Goal: Information Seeking & Learning: Find specific fact

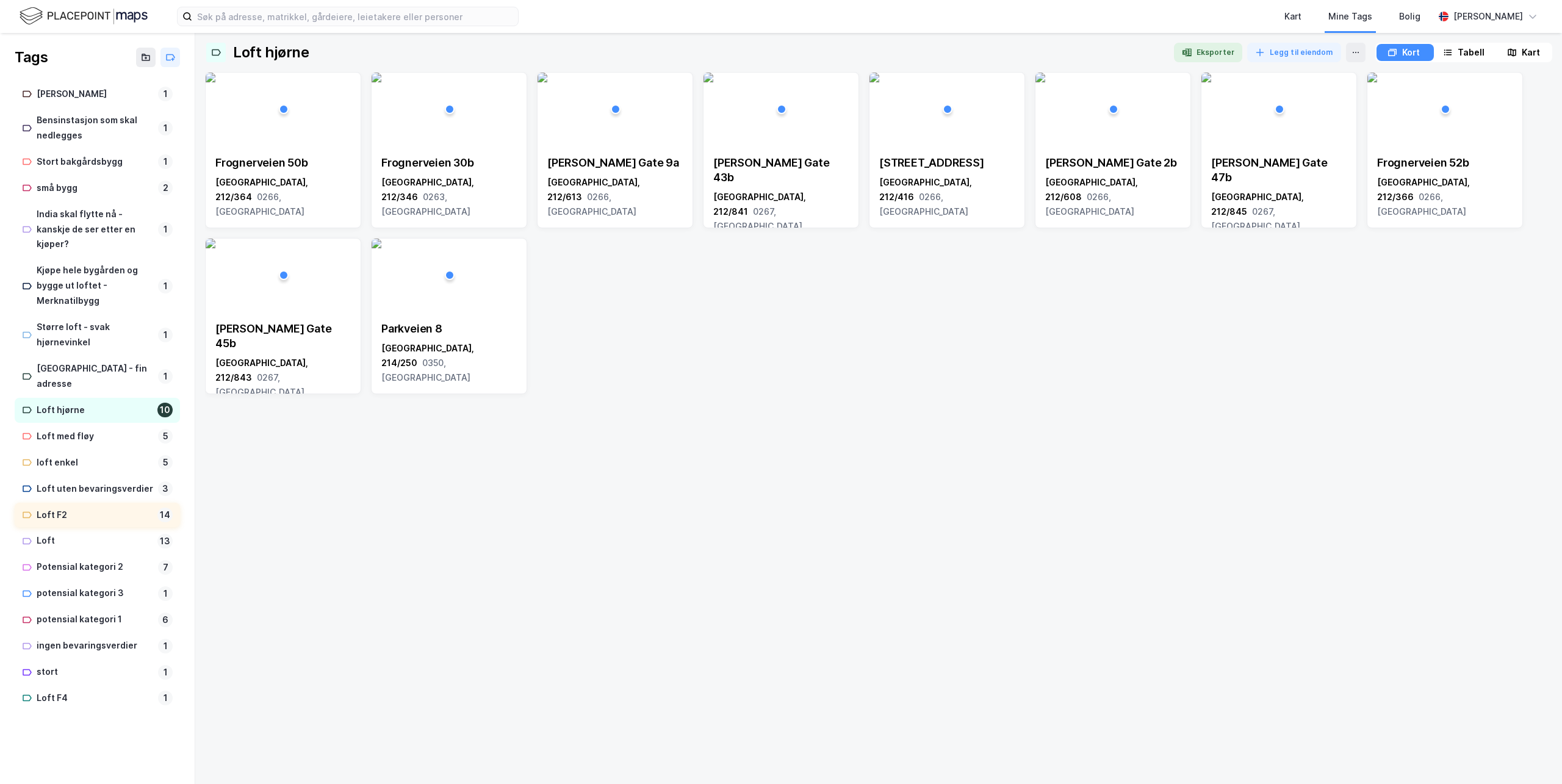
click at [55, 507] on div "Loft F2" at bounding box center [94, 515] width 116 height 16
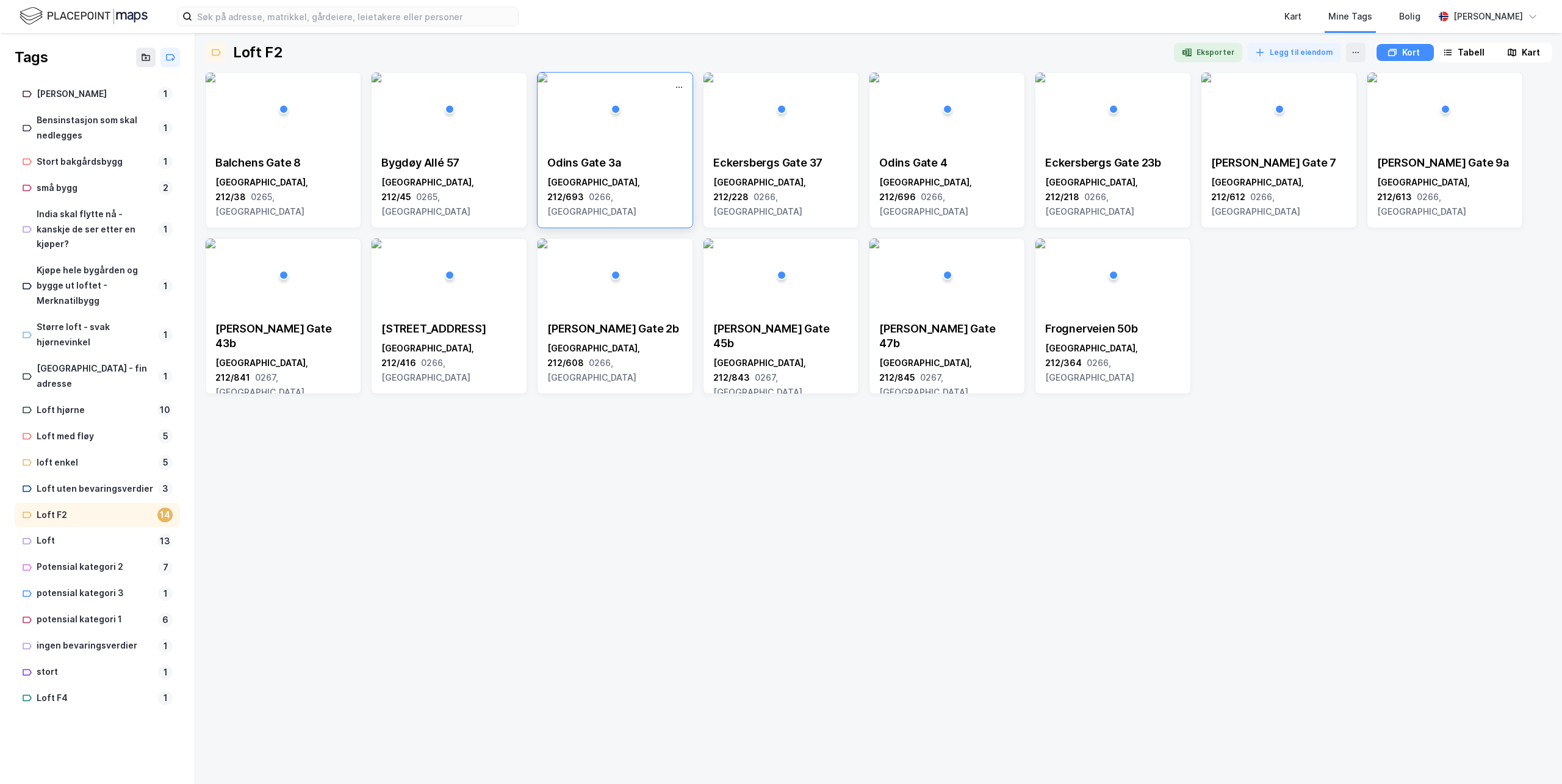
click at [597, 171] on div "[STREET_ADDRESS]" at bounding box center [615, 188] width 135 height 64
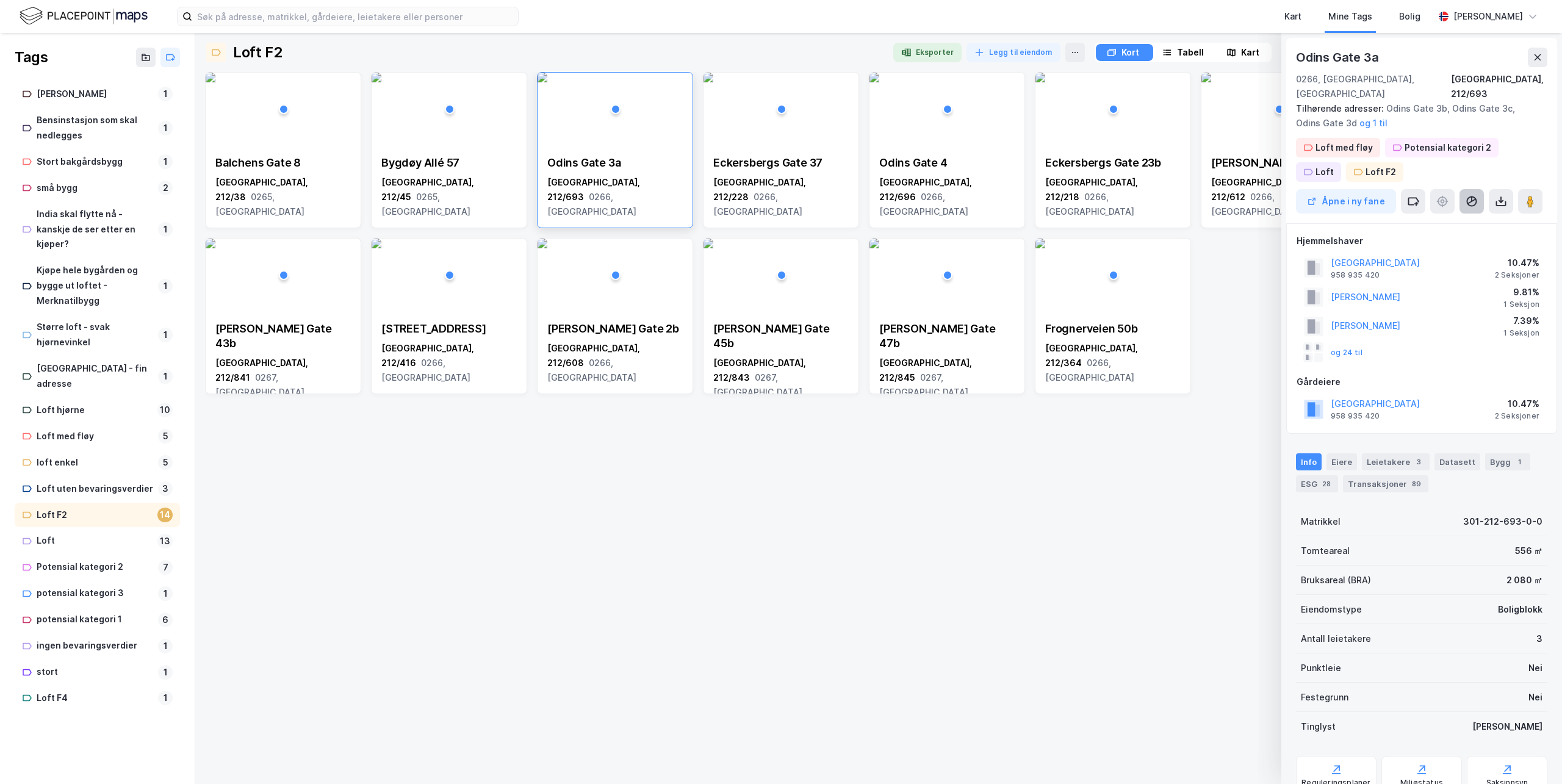
click at [1464, 189] on button at bounding box center [1471, 201] width 24 height 24
click at [1440, 189] on div "Åpne i ny fane" at bounding box center [1421, 201] width 252 height 24
click at [0, 0] on button "og 1 til" at bounding box center [0, 0] width 0 height 0
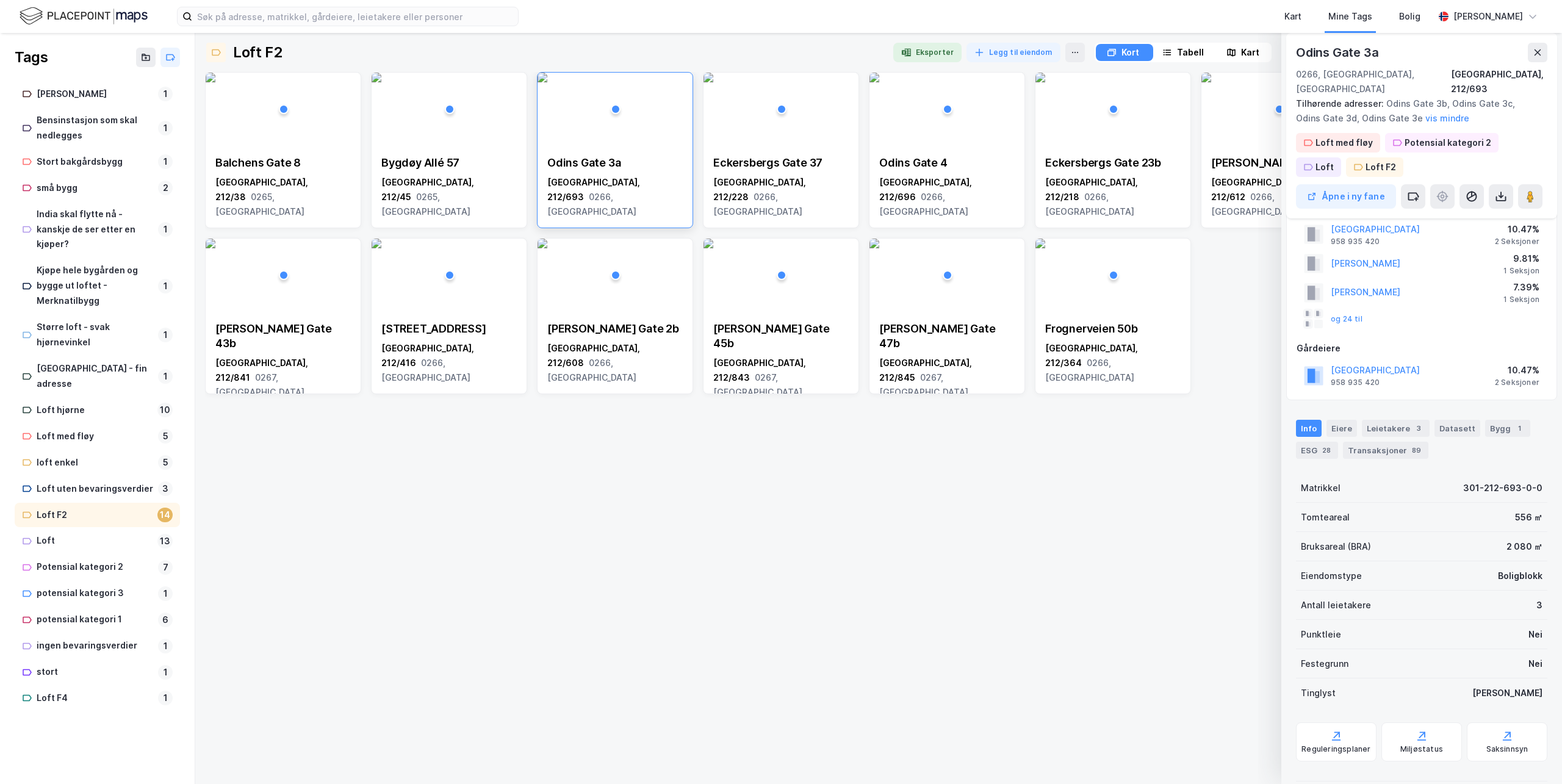
scroll to position [33, 0]
drag, startPoint x: 1553, startPoint y: 74, endPoint x: 1512, endPoint y: 70, distance: 41.2
click at [1512, 70] on div "[STREET_ADDRESS], 212/693 Tilhørende adresser: Odins Gate 3b, Odins Gate 3c, Od…" at bounding box center [1421, 125] width 271 height 185
copy div "212/693"
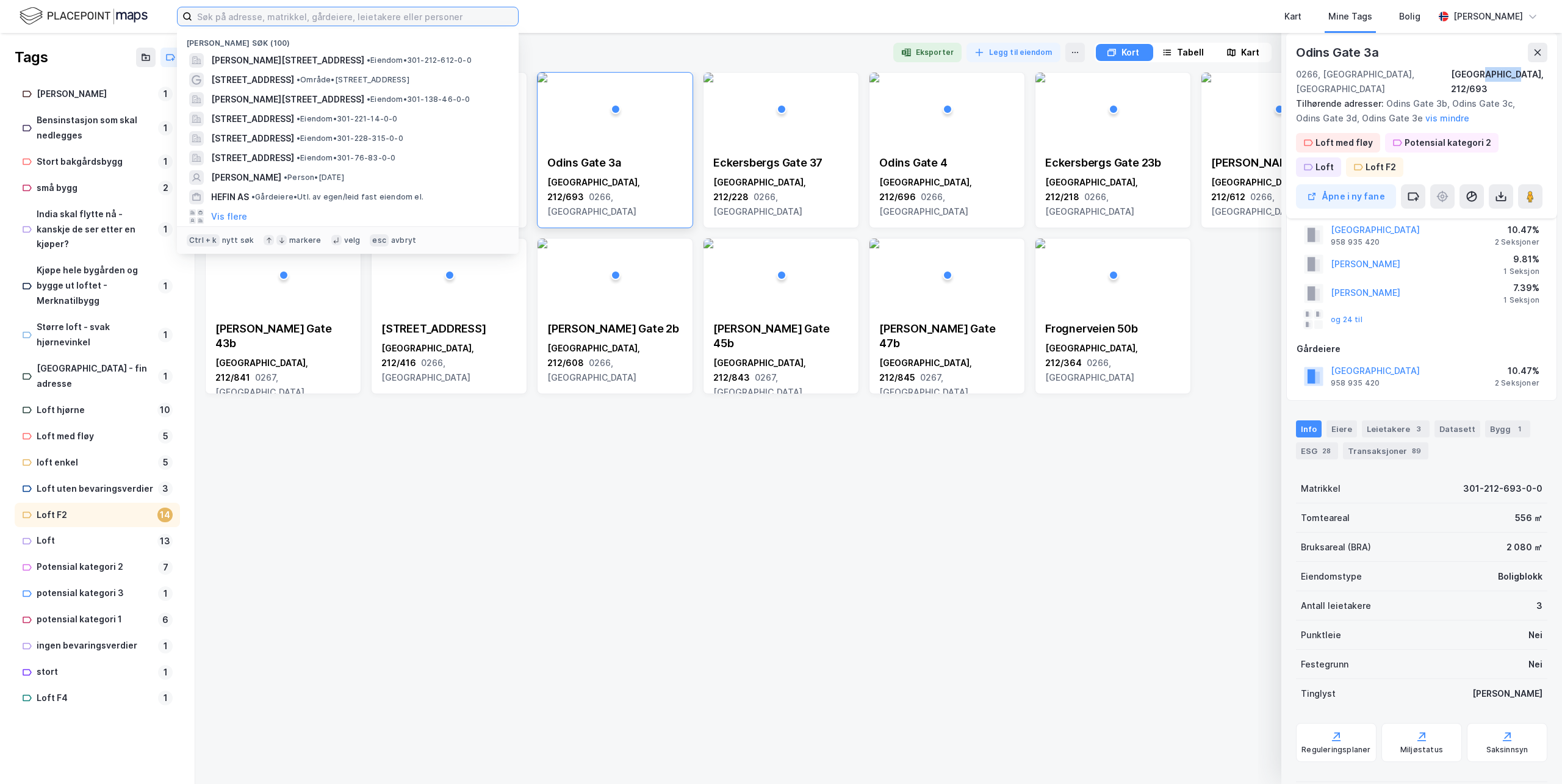
click at [329, 19] on input at bounding box center [355, 16] width 326 height 18
paste input "212/693"
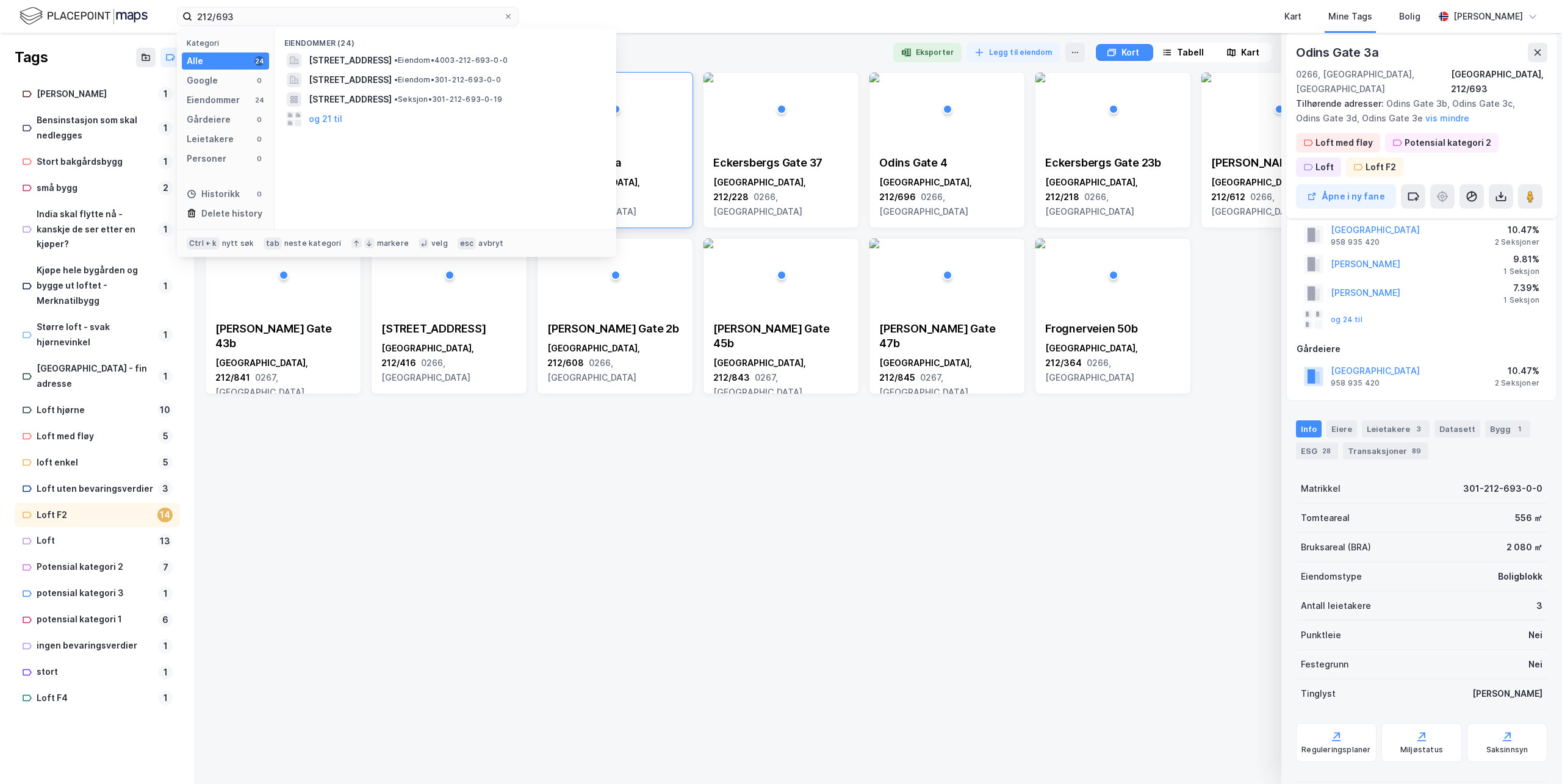
click at [755, 423] on div "[GEOGRAPHIC_DATA], 212/693 [GEOGRAPHIC_DATA][STREET_ADDRESS], 212/228 [GEOGRAPH…" at bounding box center [878, 423] width 1347 height 702
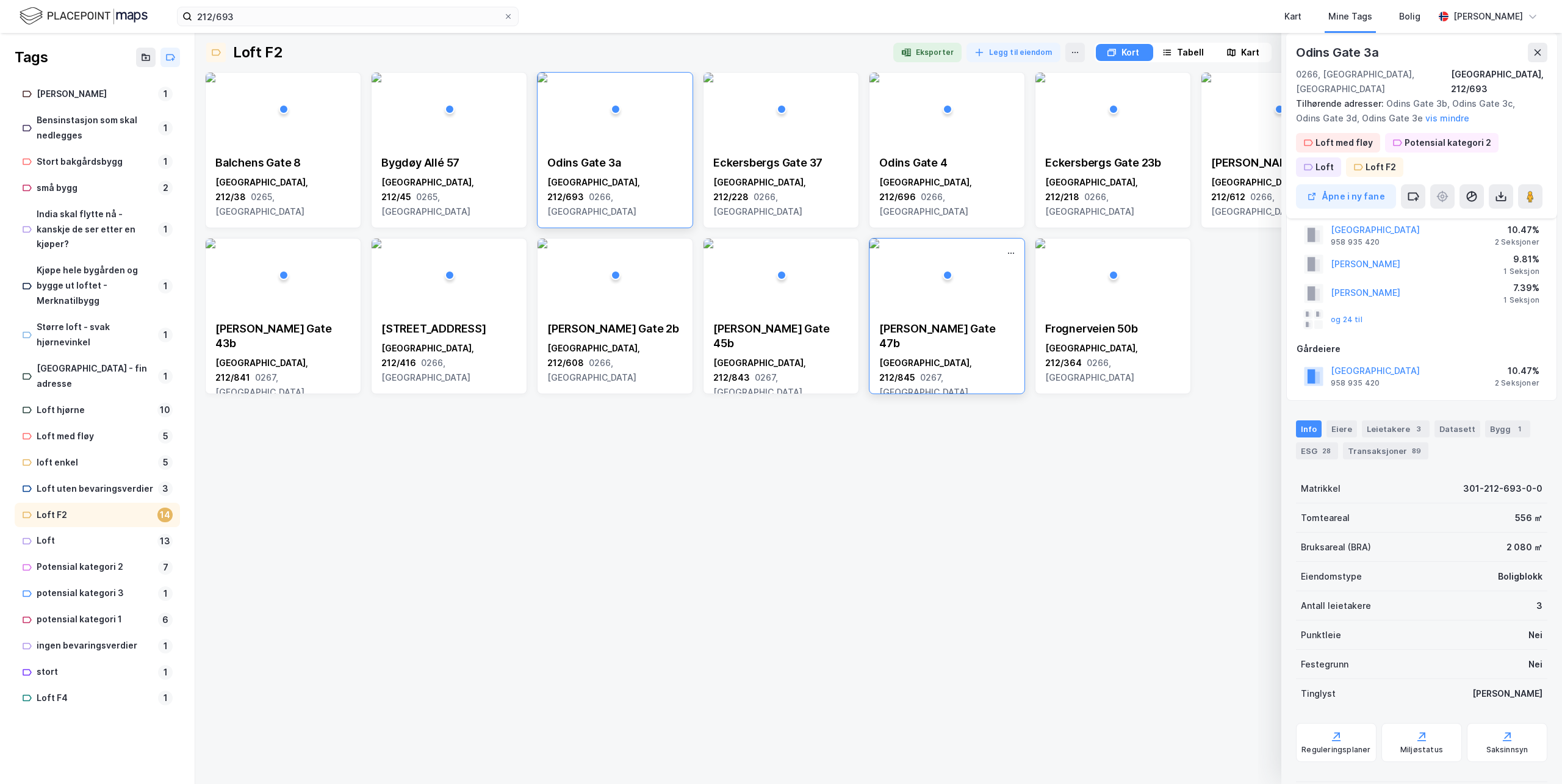
click at [879, 248] on img at bounding box center [874, 243] width 9 height 9
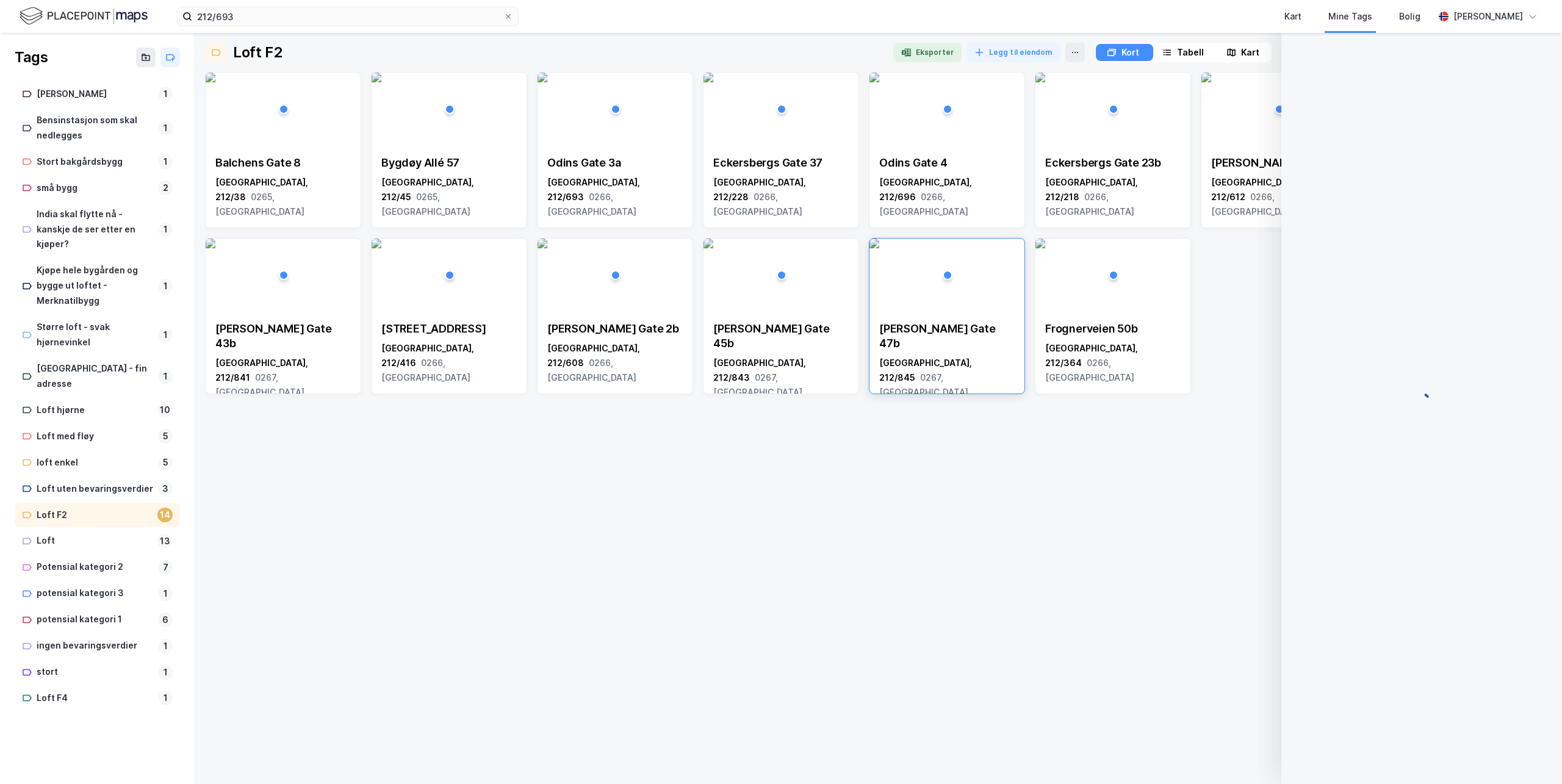
scroll to position [0, 0]
click at [879, 248] on img at bounding box center [874, 243] width 9 height 9
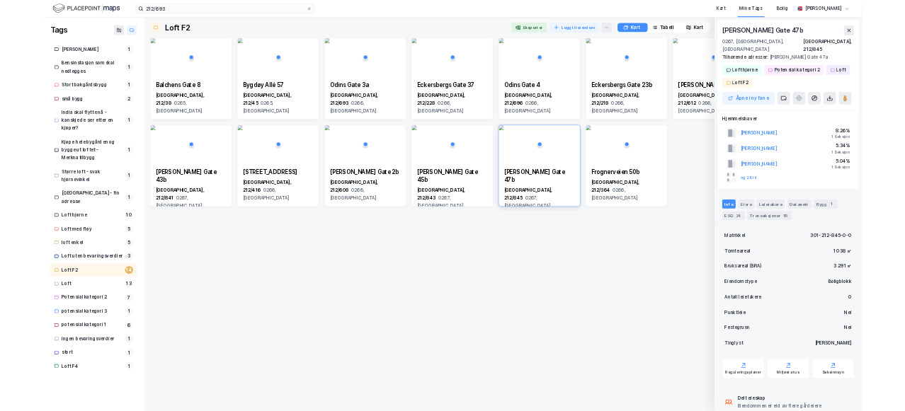
scroll to position [38, 0]
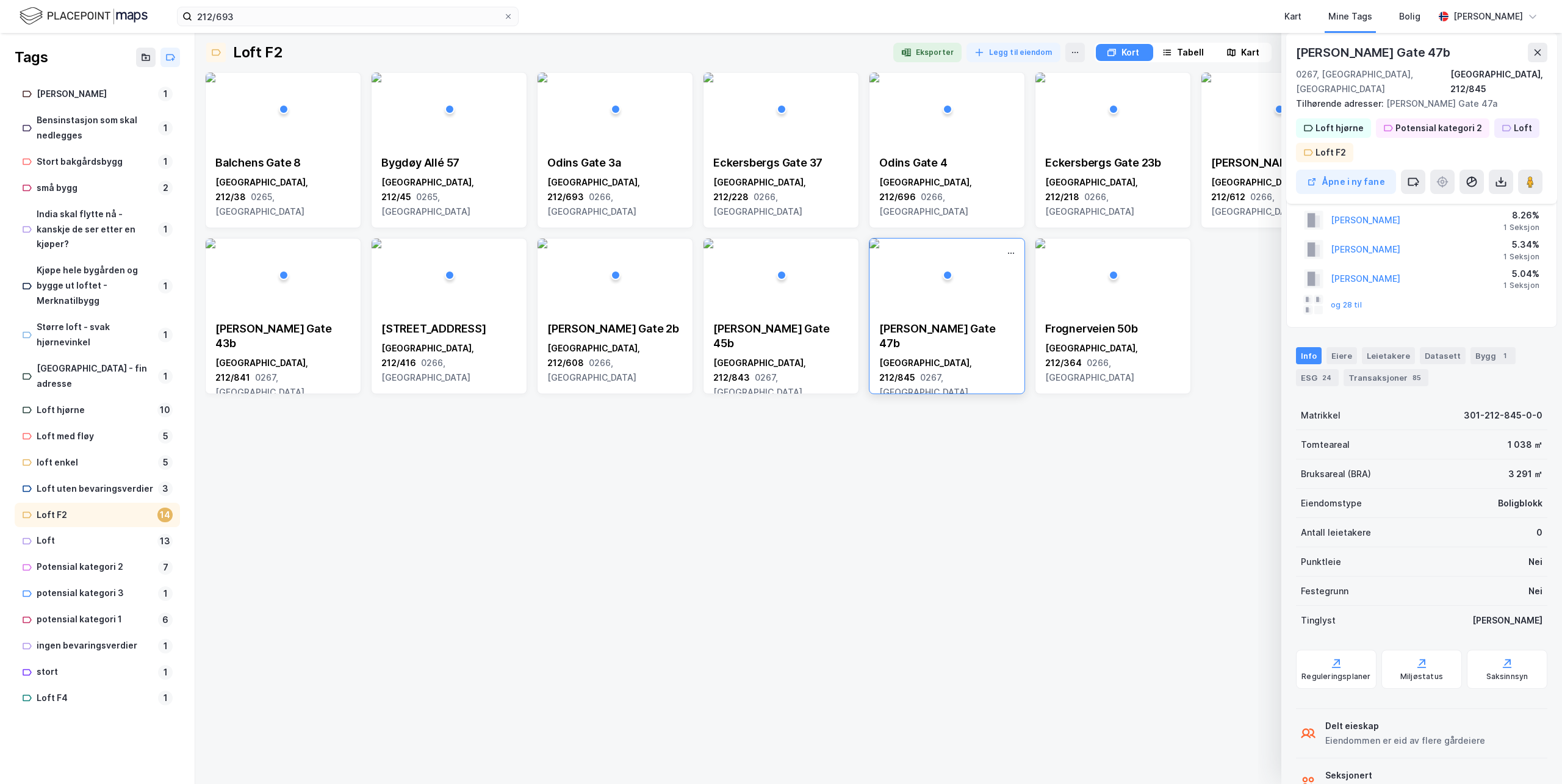
click at [970, 330] on div "[PERSON_NAME] Gate 47b" at bounding box center [947, 336] width 135 height 29
click at [969, 329] on div "[PERSON_NAME] Gate 47b" at bounding box center [947, 336] width 135 height 29
click at [968, 329] on div "[PERSON_NAME] Gate 47b" at bounding box center [947, 336] width 135 height 29
click at [879, 248] on img at bounding box center [874, 243] width 9 height 9
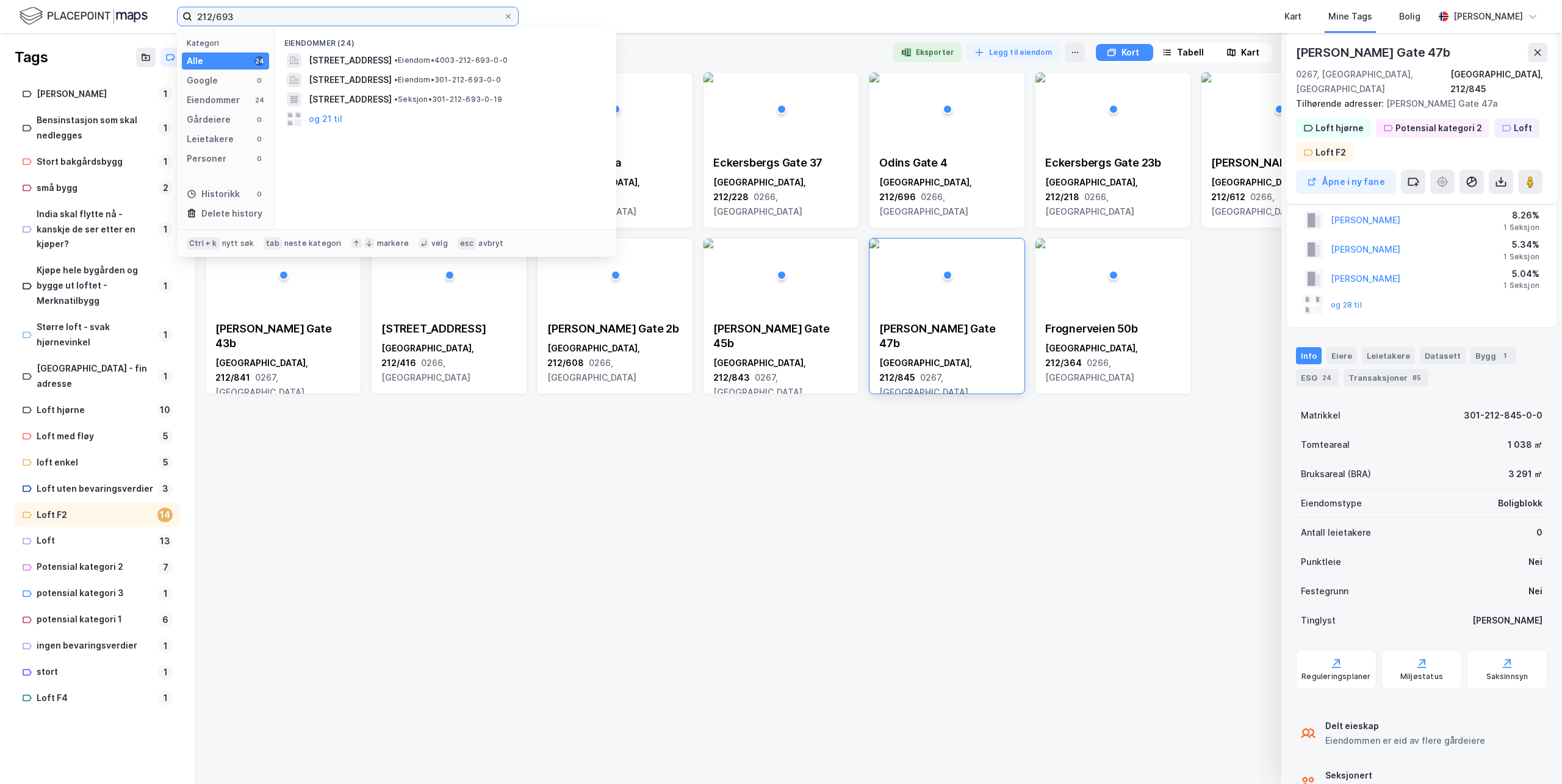
drag, startPoint x: 247, startPoint y: 16, endPoint x: 24, endPoint y: -16, distance: 225.3
click at [24, 0] on html "212/693 Kategori Alle 24 Google 0 Eiendommer 24 Gårdeiere 0 Leietakere 0 Person…" at bounding box center [781, 392] width 1562 height 784
paste input "[PERSON_NAME] GATE 47"
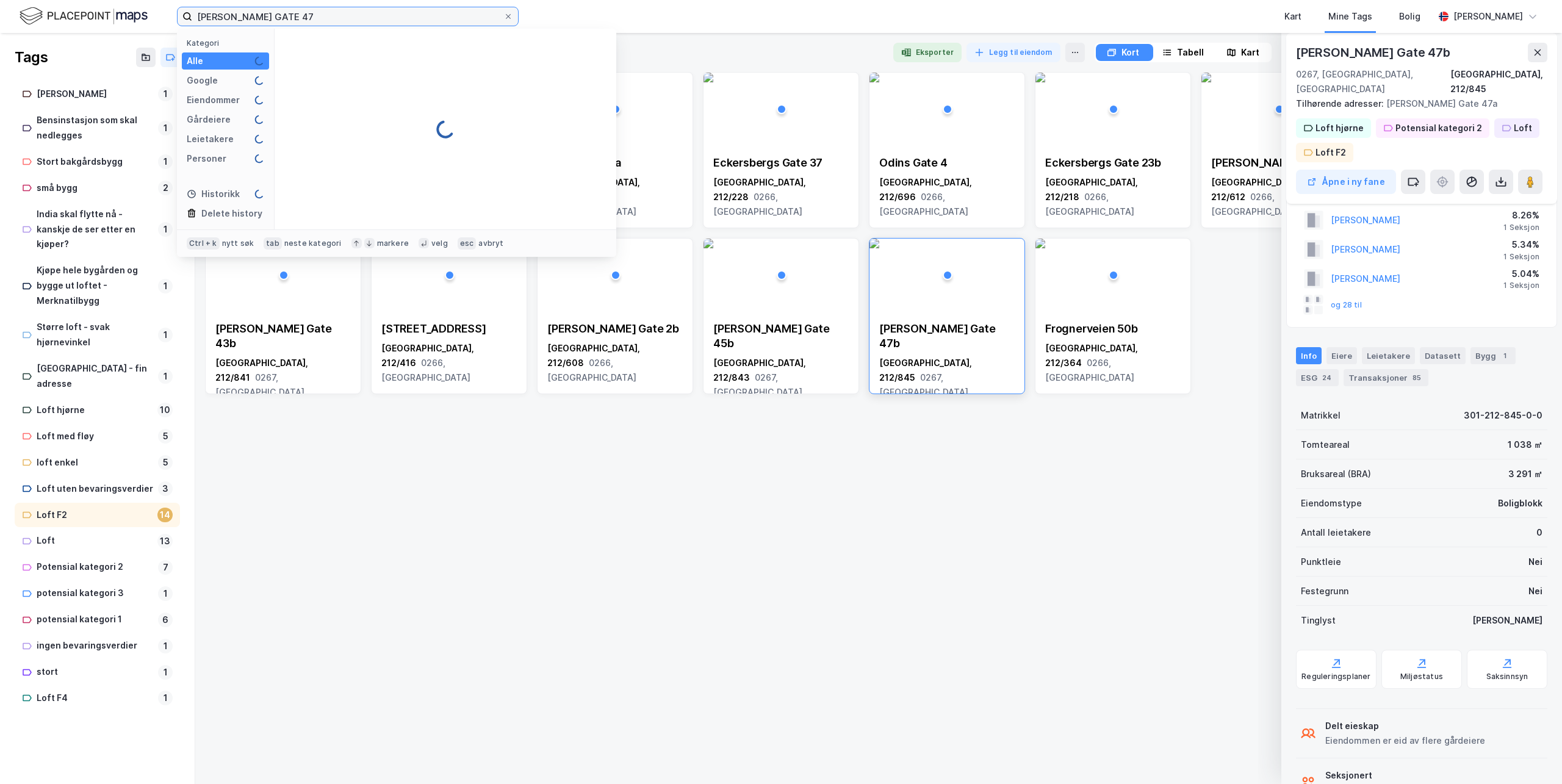
type input "[PERSON_NAME] GATE 47"
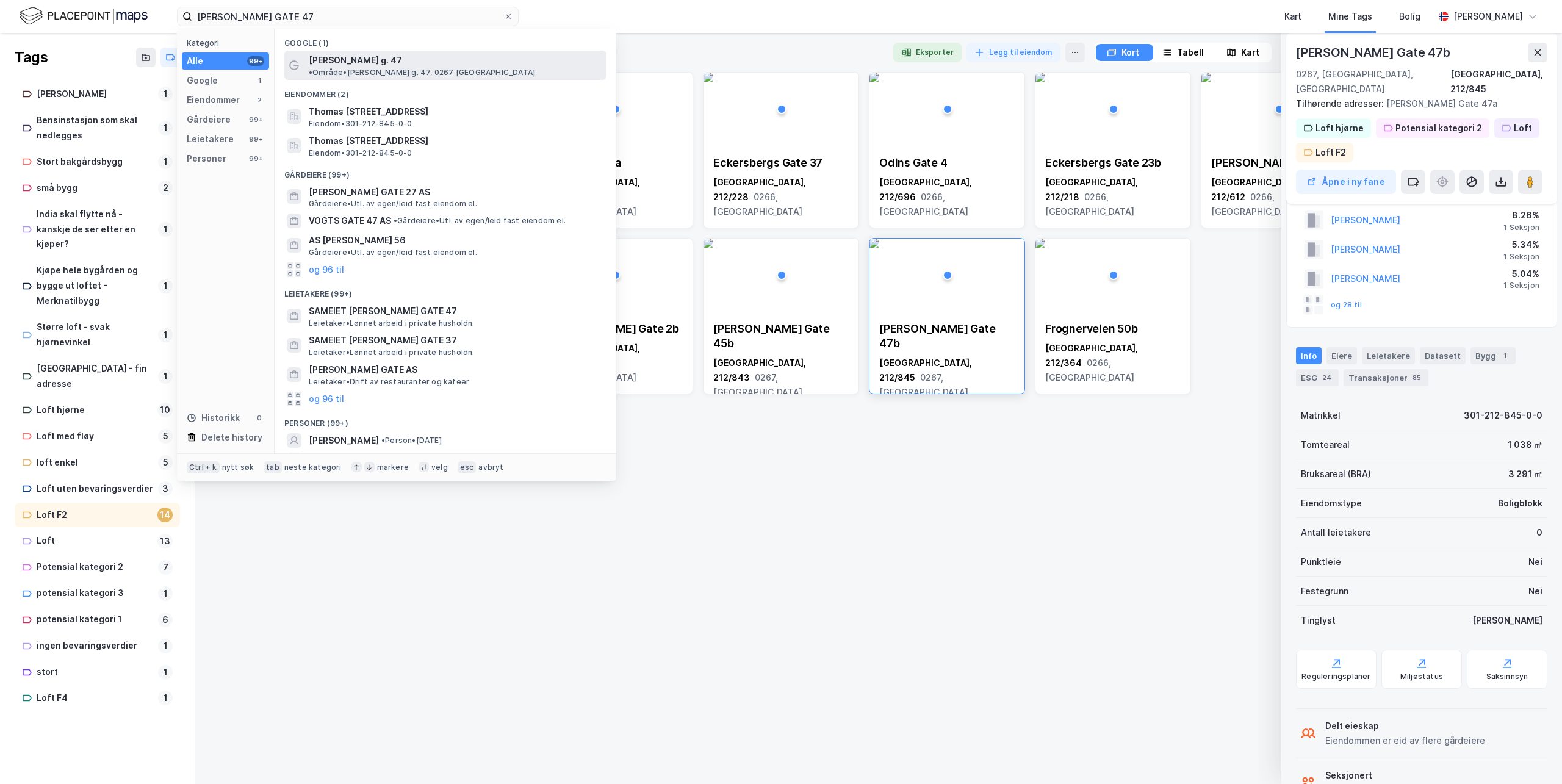
click at [369, 58] on span "[PERSON_NAME] g. 47" at bounding box center [355, 60] width 93 height 15
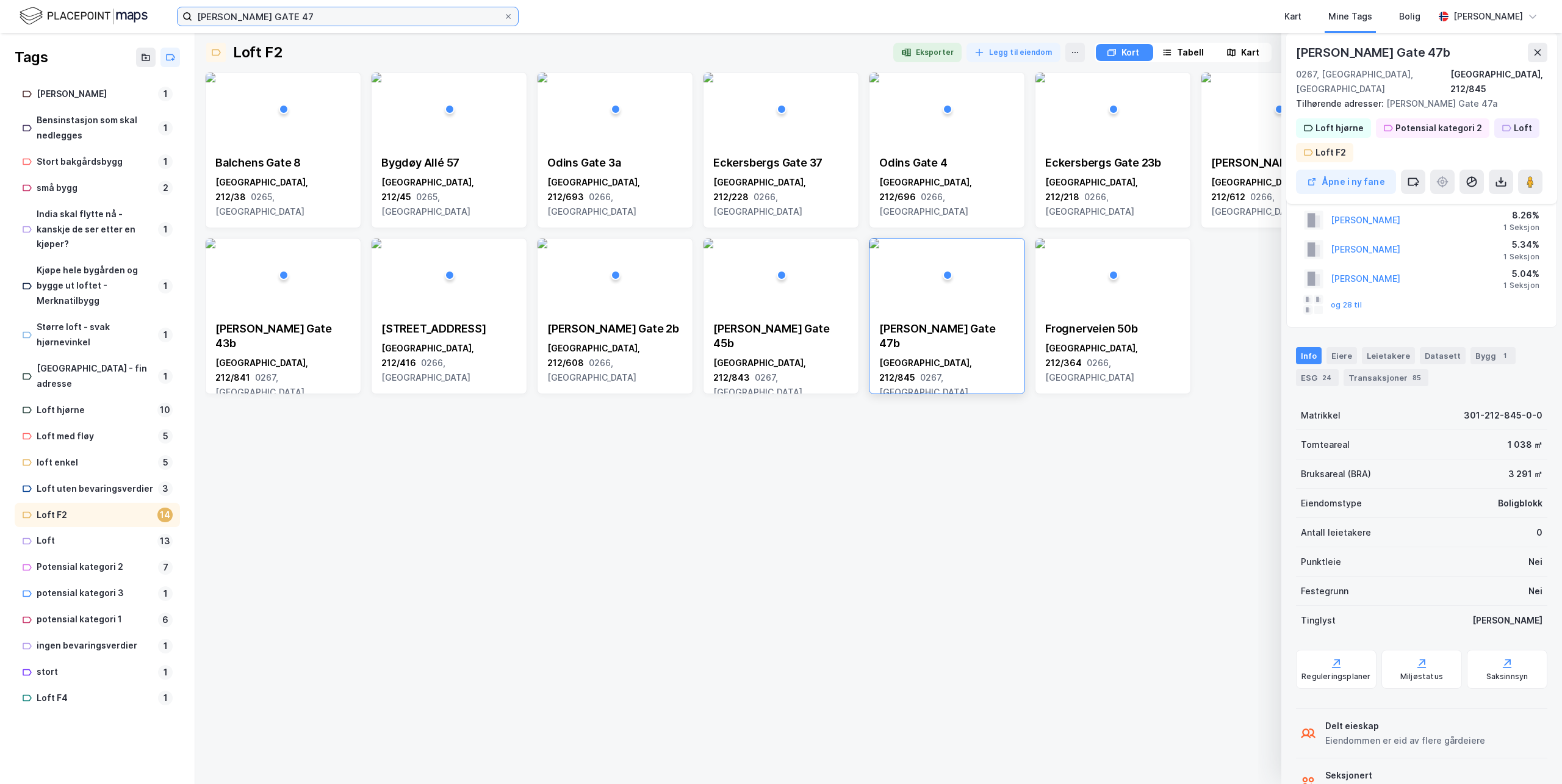
click at [329, 12] on input "[PERSON_NAME] GATE 47" at bounding box center [347, 16] width 311 height 18
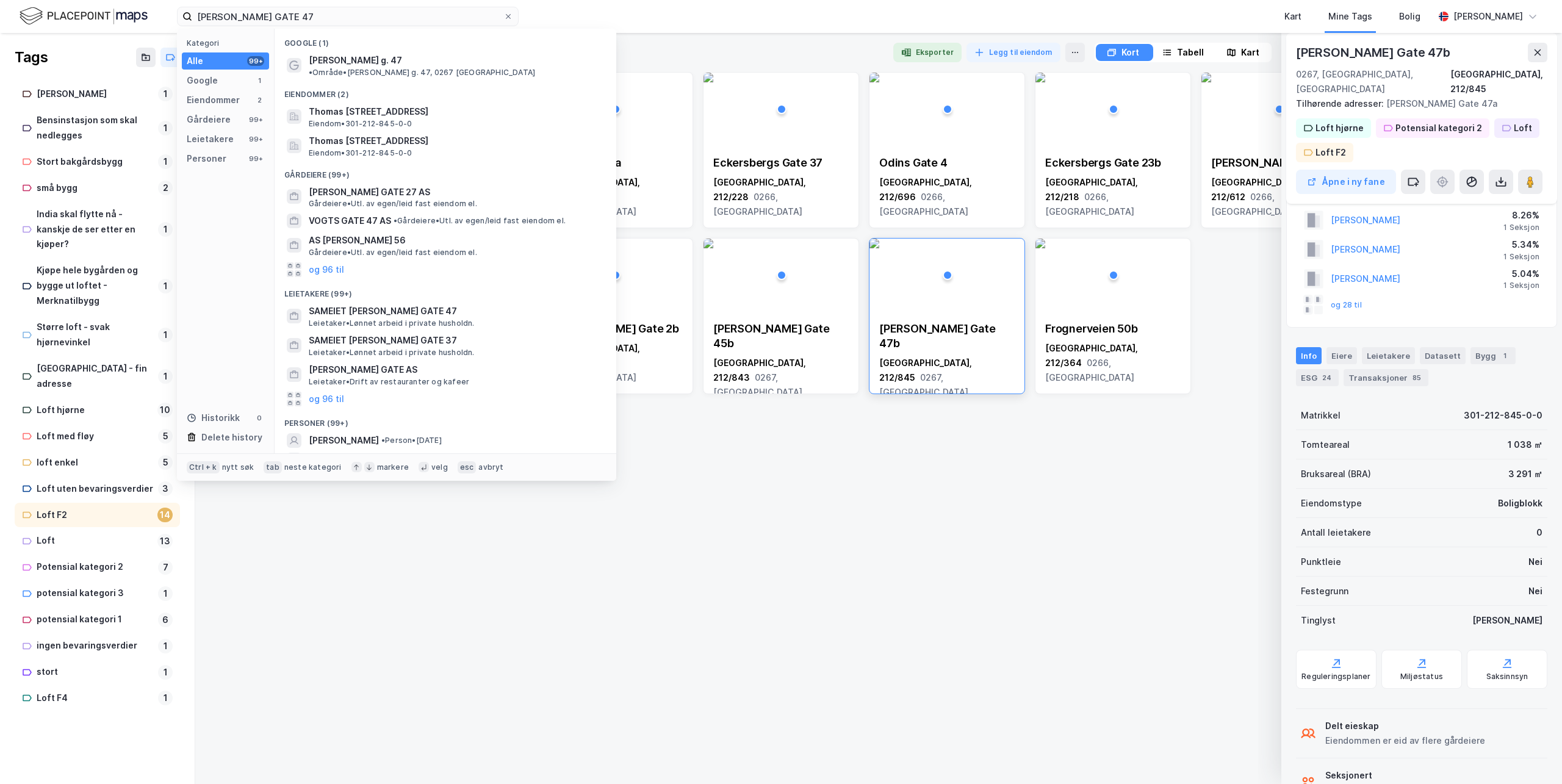
click at [344, 80] on div "Eiendommer (2)" at bounding box center [446, 90] width 341 height 22
click at [346, 60] on span "[PERSON_NAME] g. 47" at bounding box center [355, 60] width 93 height 15
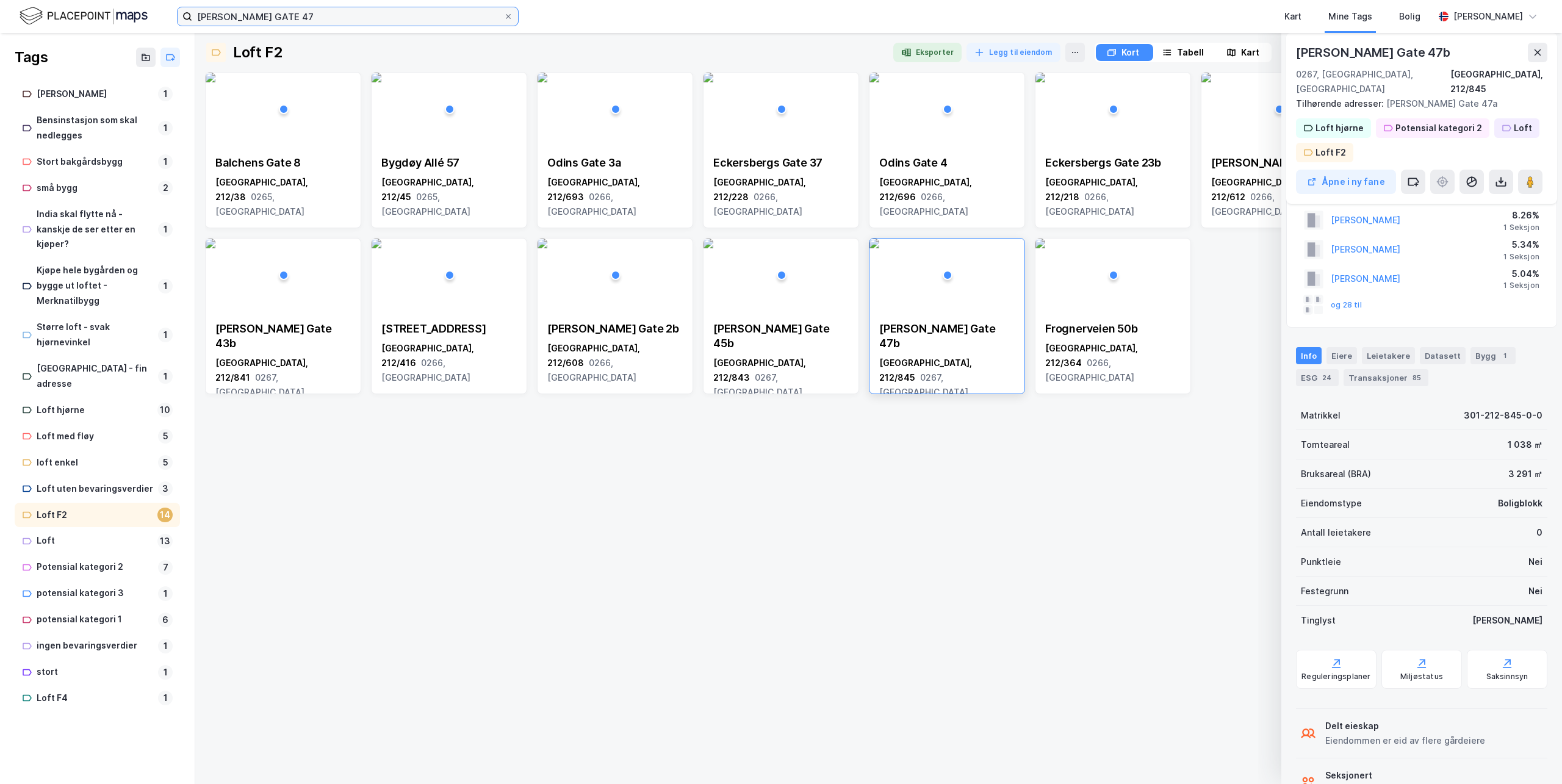
click at [341, 22] on input "[PERSON_NAME] GATE 47" at bounding box center [347, 16] width 311 height 18
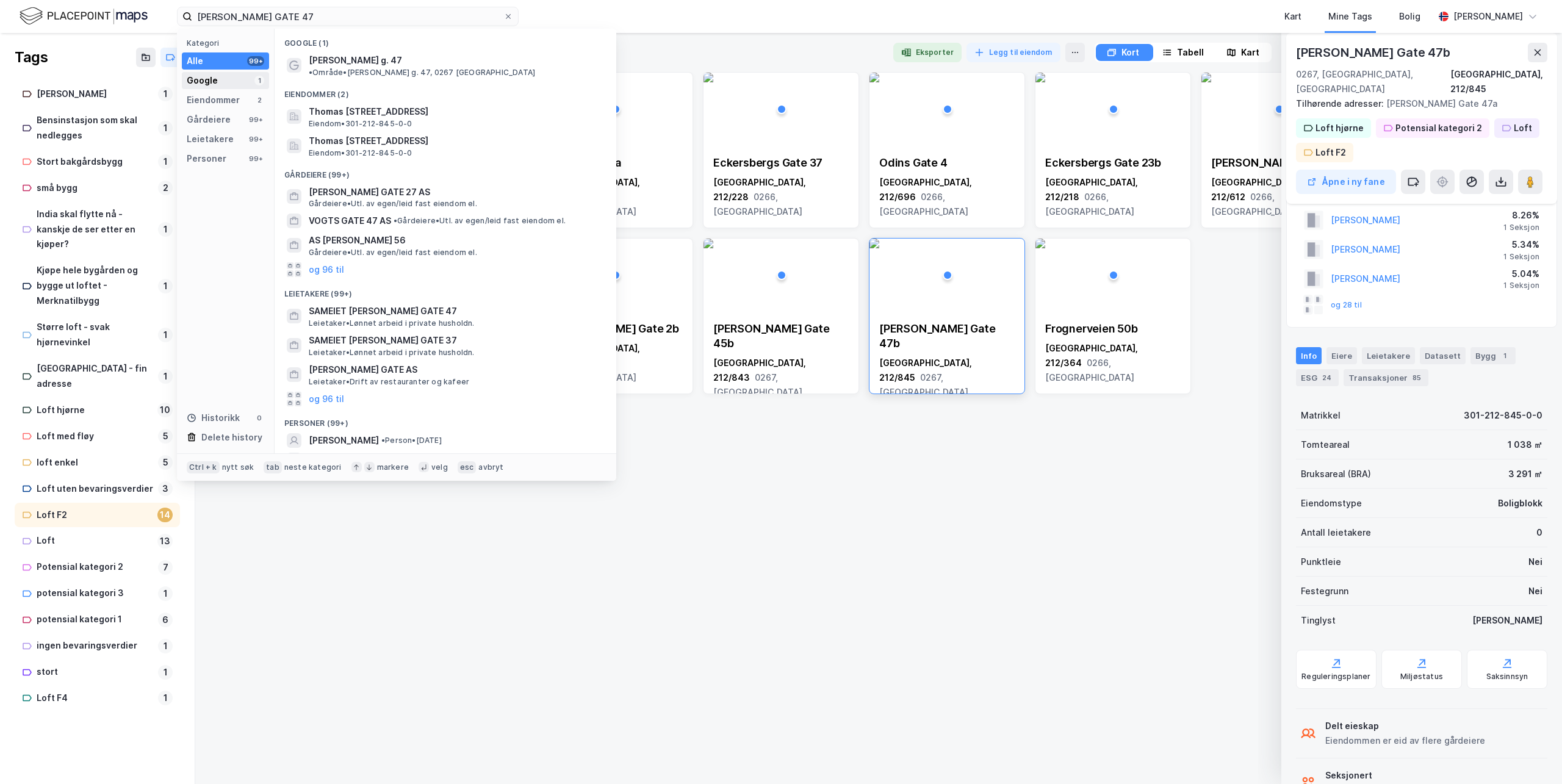
click at [216, 85] on div "Google 1" at bounding box center [225, 81] width 87 height 17
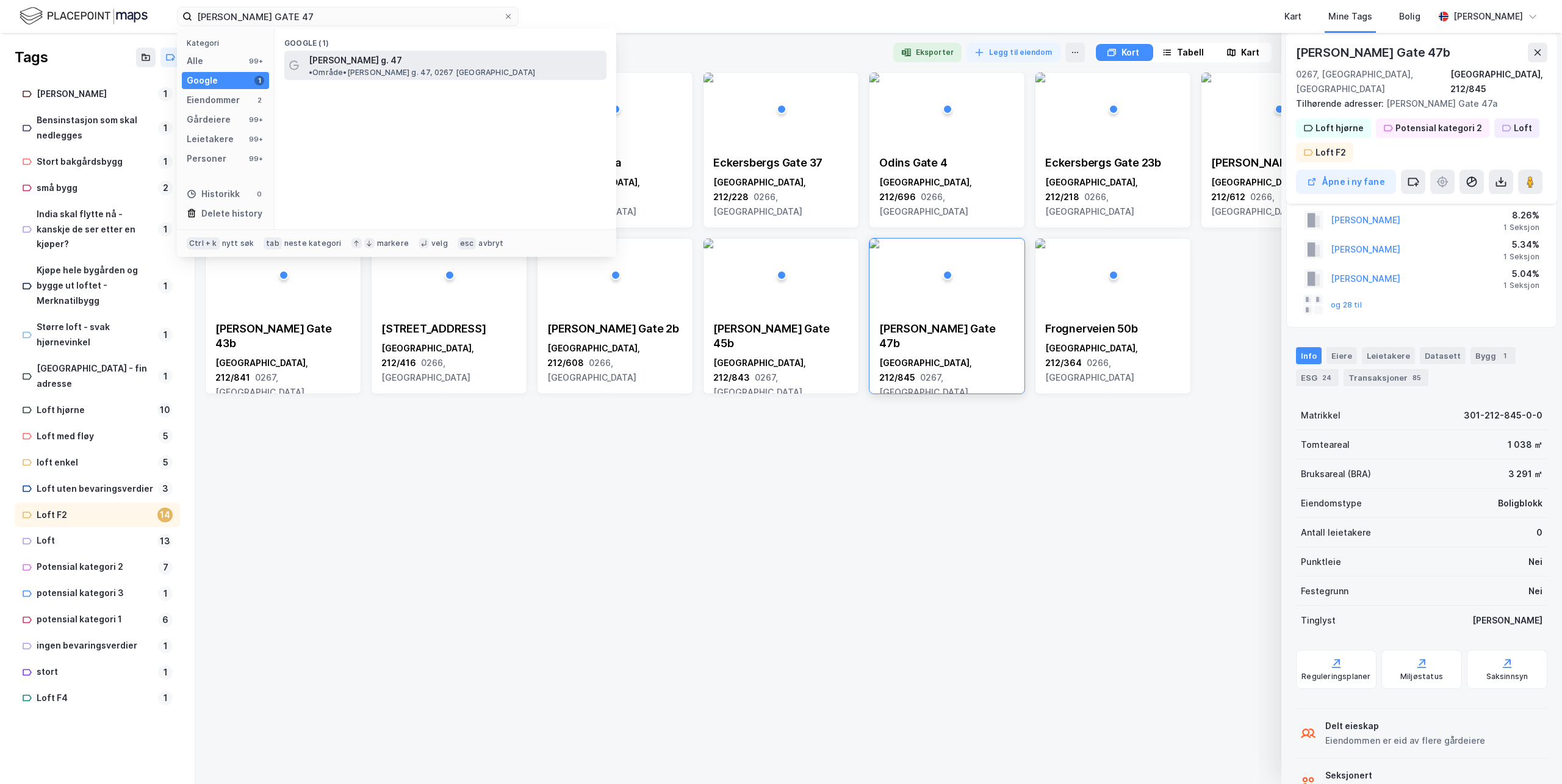
click at [328, 56] on span "[PERSON_NAME] g. 47" at bounding box center [355, 60] width 93 height 15
click at [328, 56] on div at bounding box center [597, 53] width 573 height 20
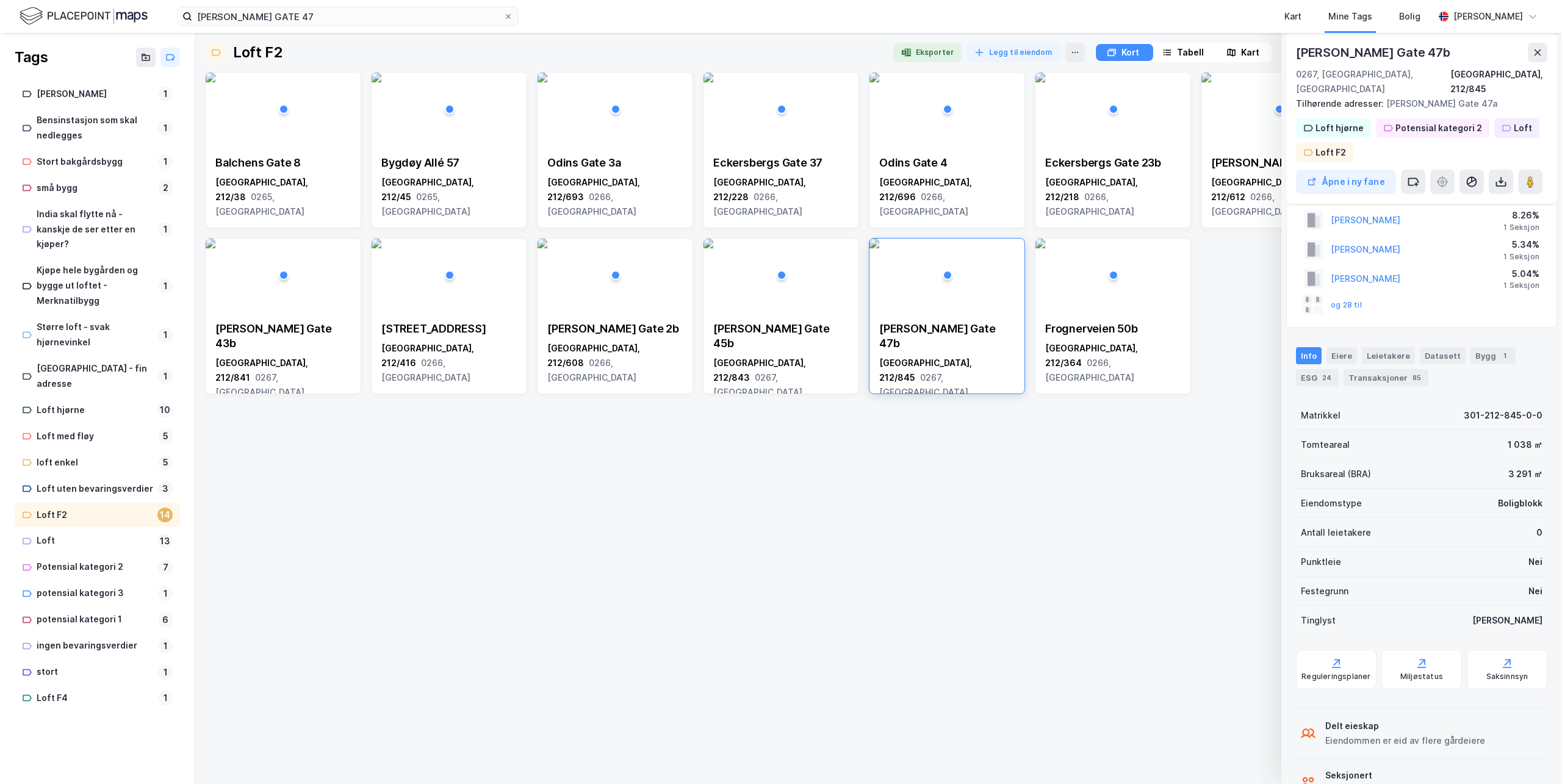
click at [328, 56] on div at bounding box center [597, 53] width 573 height 20
drag, startPoint x: 328, startPoint y: 56, endPoint x: 326, endPoint y: 16, distance: 40.0
click at [326, 16] on input "[PERSON_NAME] GATE 47" at bounding box center [347, 16] width 311 height 18
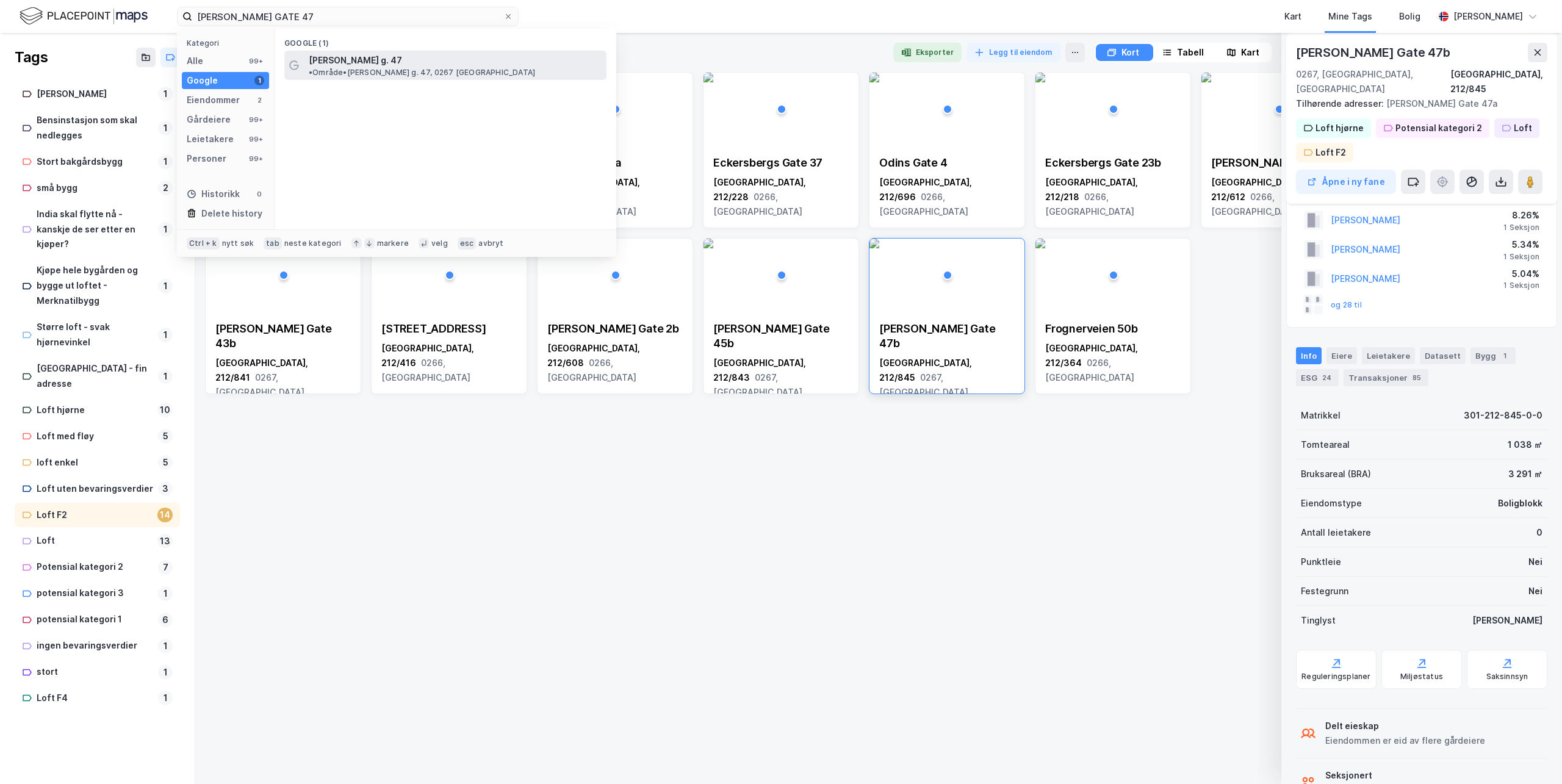
drag, startPoint x: 326, startPoint y: 16, endPoint x: 312, endPoint y: 61, distance: 47.1
click at [312, 61] on span "[PERSON_NAME] g. 47" at bounding box center [355, 60] width 93 height 15
click at [291, 20] on input "[PERSON_NAME] GATE 47" at bounding box center [347, 16] width 311 height 18
click at [227, 60] on div "Alle 99+" at bounding box center [225, 61] width 87 height 17
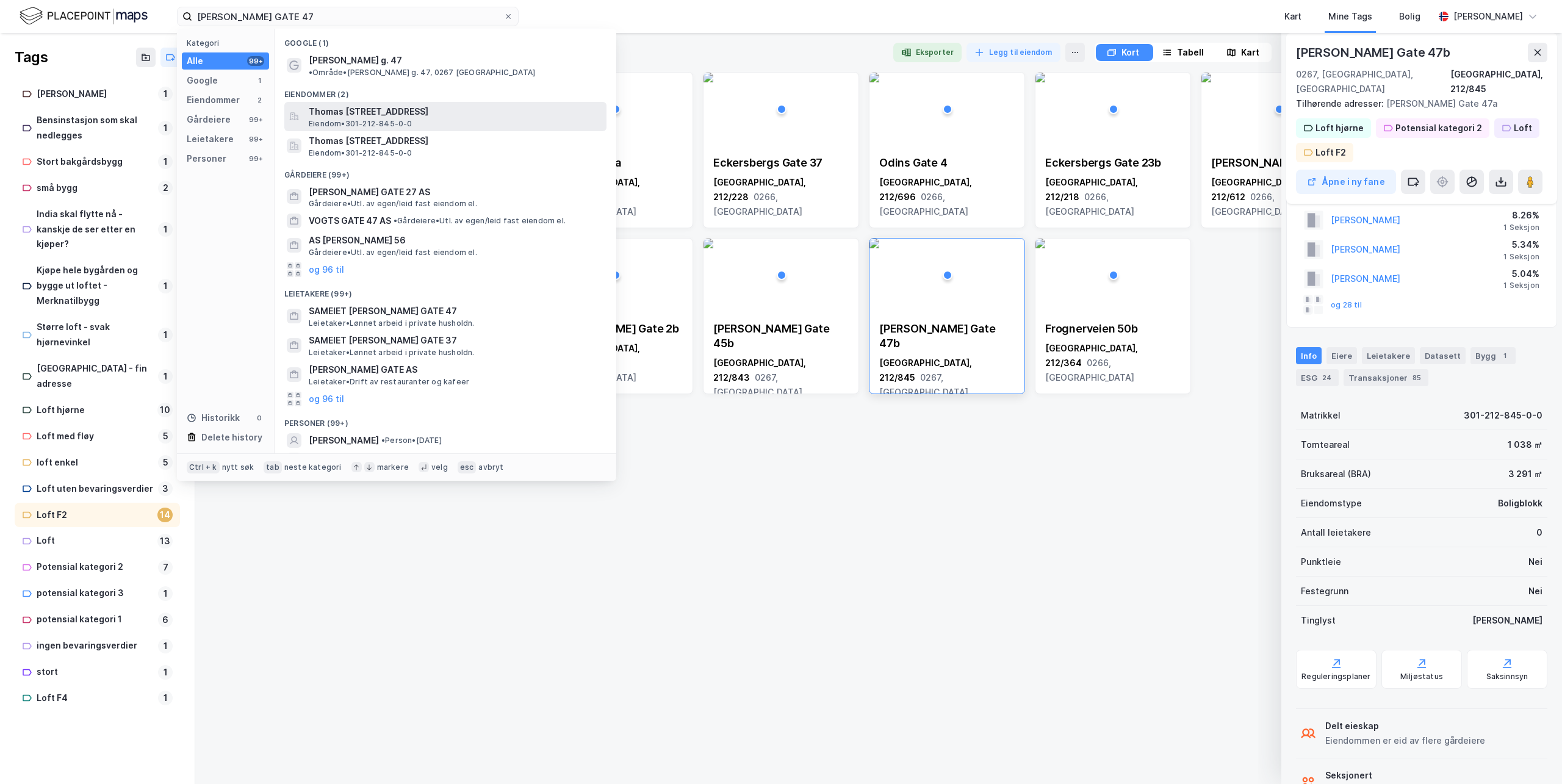
click at [347, 119] on span "Eiendom • 301-212-845-0-0" at bounding box center [360, 123] width 103 height 9
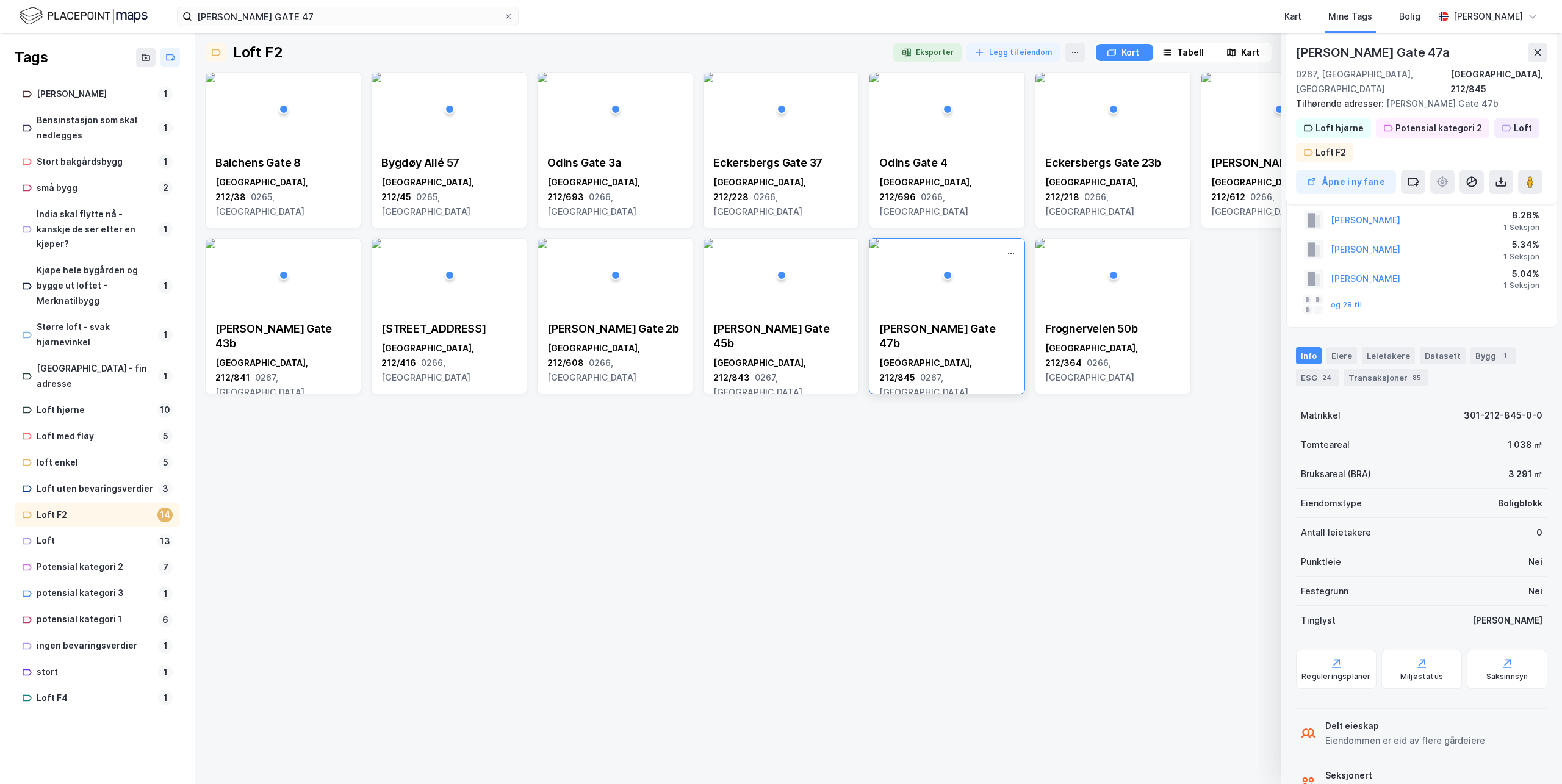
drag, startPoint x: 1009, startPoint y: 327, endPoint x: 984, endPoint y: 327, distance: 25.0
click at [1004, 327] on div "[PERSON_NAME] Gate 47b" at bounding box center [947, 336] width 135 height 29
click at [984, 327] on div "[PERSON_NAME] Gate 47b" at bounding box center [947, 336] width 135 height 29
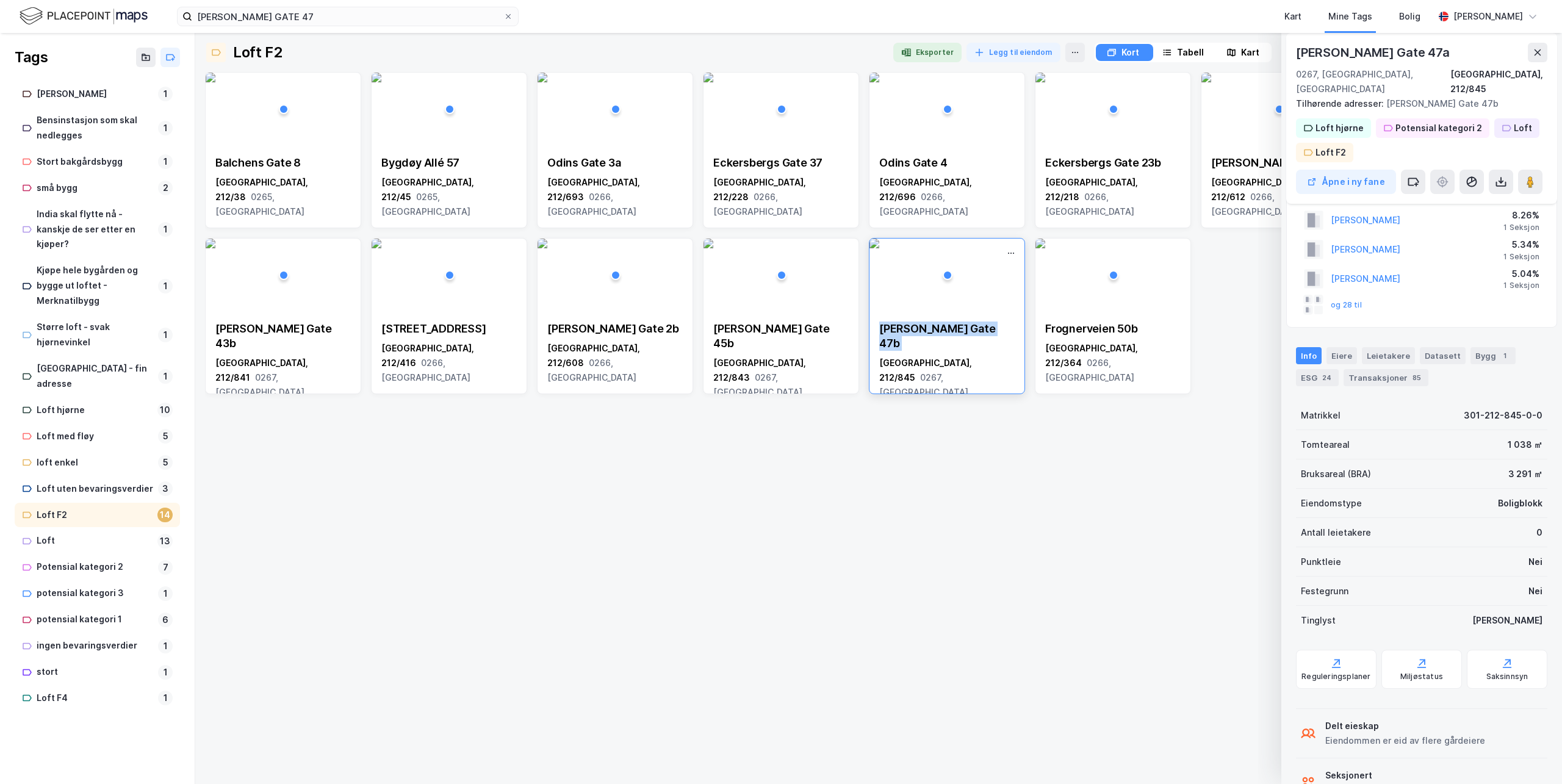
drag, startPoint x: 984, startPoint y: 327, endPoint x: 986, endPoint y: 271, distance: 56.0
click at [879, 248] on img at bounding box center [874, 243] width 9 height 9
click at [1008, 252] on icon at bounding box center [1010, 252] width 9 height 9
click at [879, 248] on img at bounding box center [874, 243] width 9 height 9
click at [1531, 176] on image at bounding box center [1530, 182] width 7 height 12
